Goal: Find specific page/section: Find specific page/section

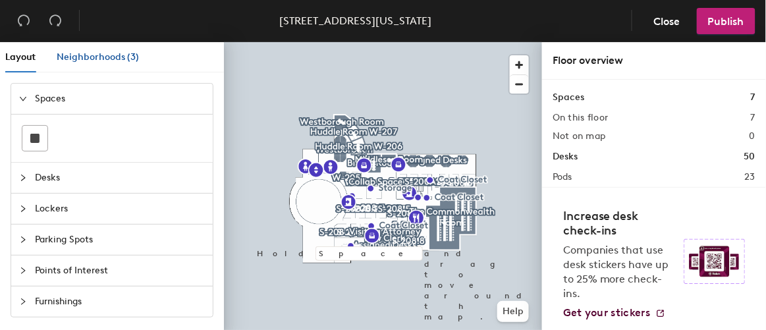
click at [107, 64] on div "Neighborhoods (3)" at bounding box center [98, 57] width 82 height 14
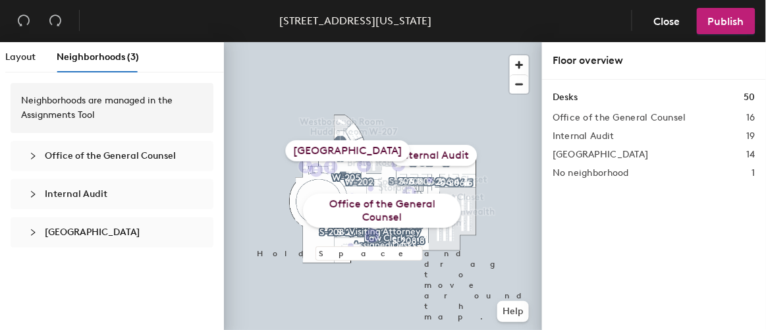
click at [118, 239] on div "[GEOGRAPHIC_DATA]" at bounding box center [112, 232] width 182 height 30
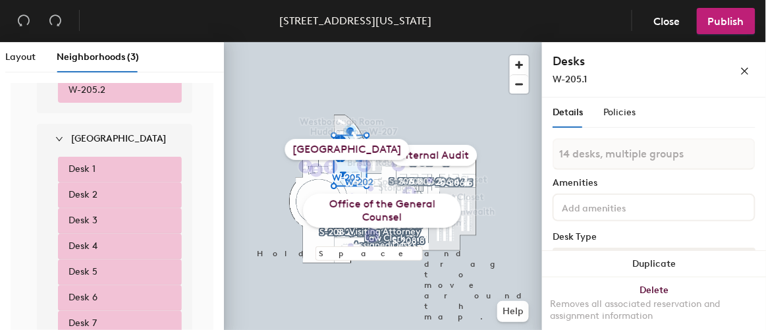
scroll to position [334, 0]
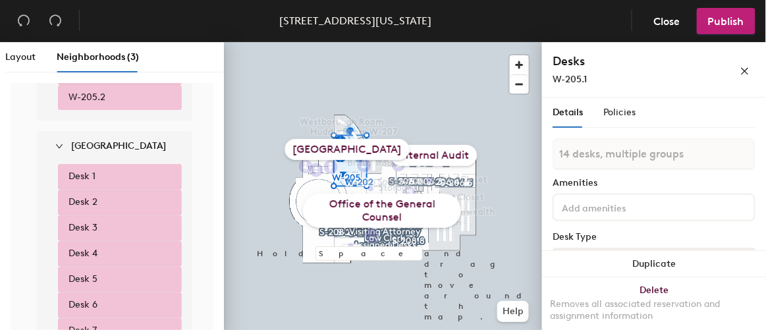
click at [124, 141] on strong "[GEOGRAPHIC_DATA]" at bounding box center [118, 145] width 95 height 11
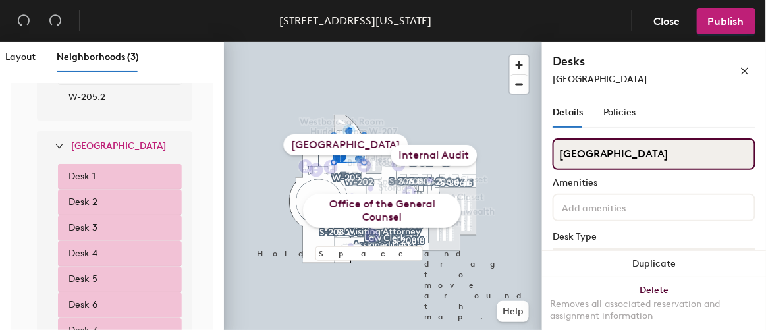
click at [637, 154] on input "[GEOGRAPHIC_DATA]" at bounding box center [654, 154] width 203 height 32
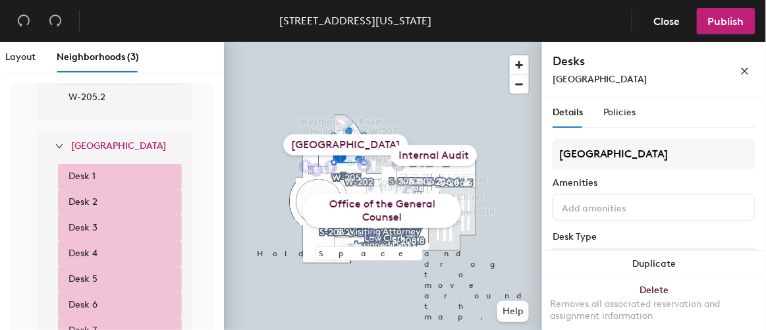
click at [668, 24] on span "Close" at bounding box center [667, 21] width 26 height 13
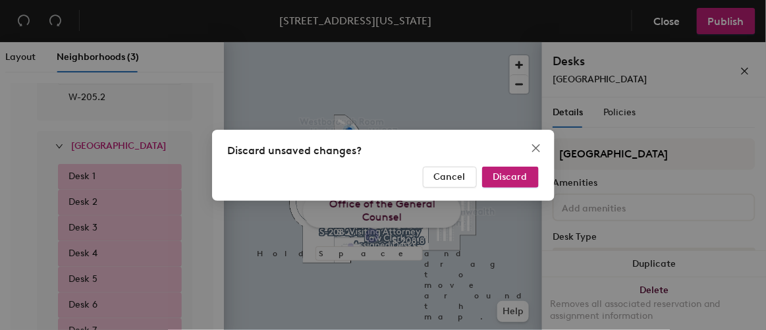
click at [512, 181] on span "Discard" at bounding box center [511, 176] width 34 height 11
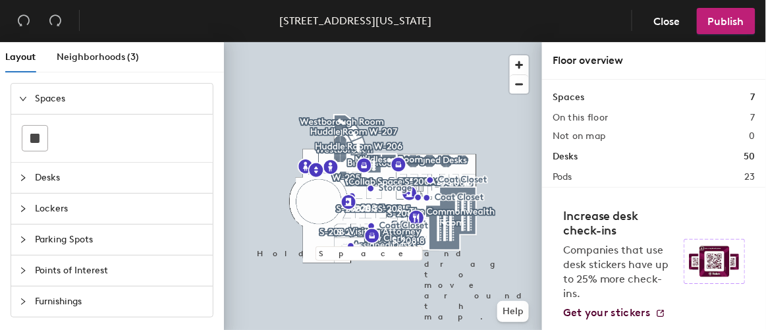
click at [660, 20] on span "Close" at bounding box center [667, 21] width 26 height 13
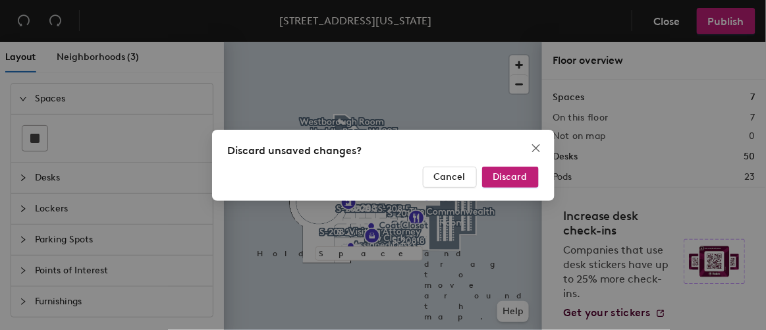
click at [515, 177] on span "Discard" at bounding box center [511, 176] width 34 height 11
